Goal: Navigation & Orientation: Find specific page/section

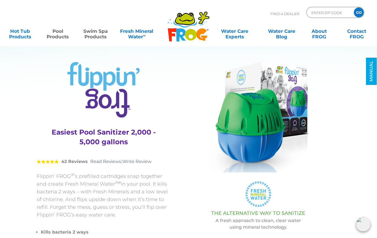
click at [98, 33] on link "Swim Spa Products" at bounding box center [95, 31] width 29 height 11
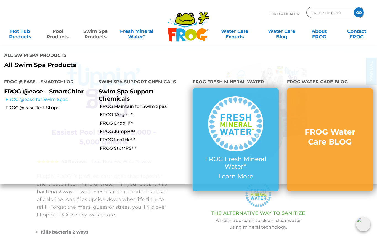
click at [52, 96] on link "FROG @ease for Swim Spas" at bounding box center [50, 99] width 89 height 6
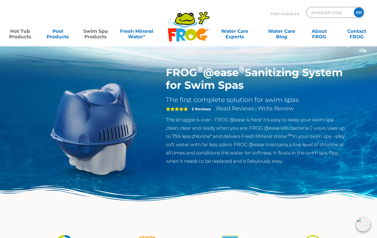
click at [22, 35] on link "Hot Tub Products" at bounding box center [20, 31] width 29 height 11
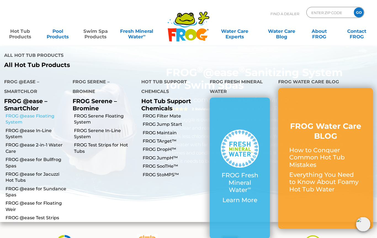
click at [25, 113] on link "FROG @ease Floating System" at bounding box center [37, 119] width 63 height 12
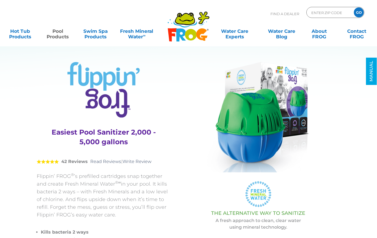
click at [325, 13] on input "ENTER ZIP CODE" at bounding box center [328, 13] width 37 height 8
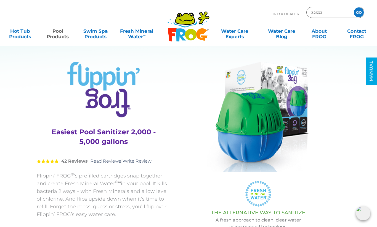
type input "32333"
click at [359, 17] on input "GO" at bounding box center [358, 12] width 10 height 10
